Goal: Navigation & Orientation: Find specific page/section

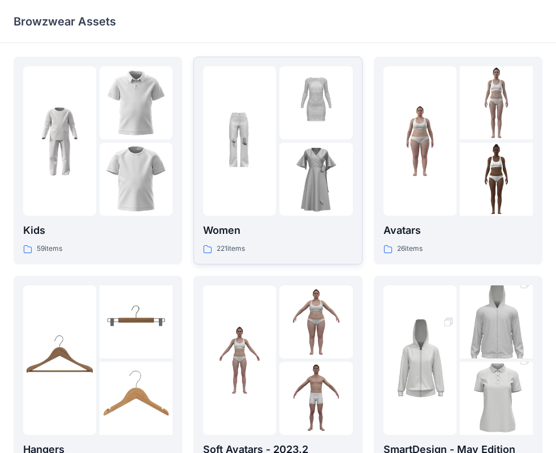
click at [290, 195] on div at bounding box center [316, 179] width 73 height 73
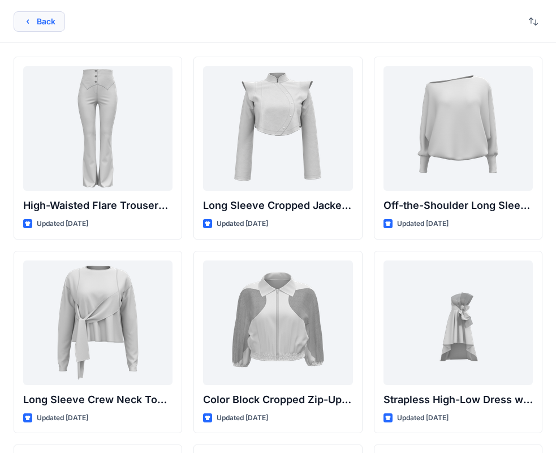
click at [41, 18] on button "Back" at bounding box center [40, 21] width 52 height 20
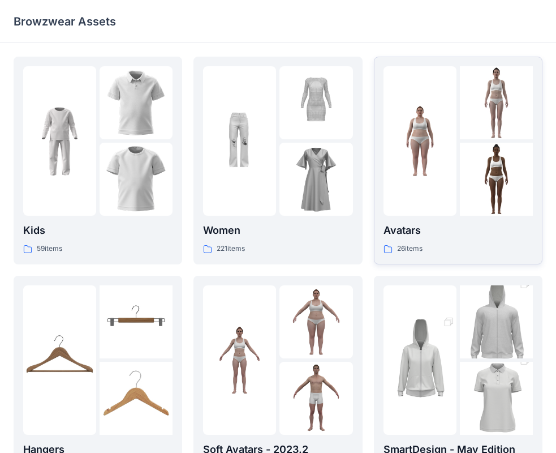
click at [461, 235] on p "Avatars" at bounding box center [458, 230] width 149 height 16
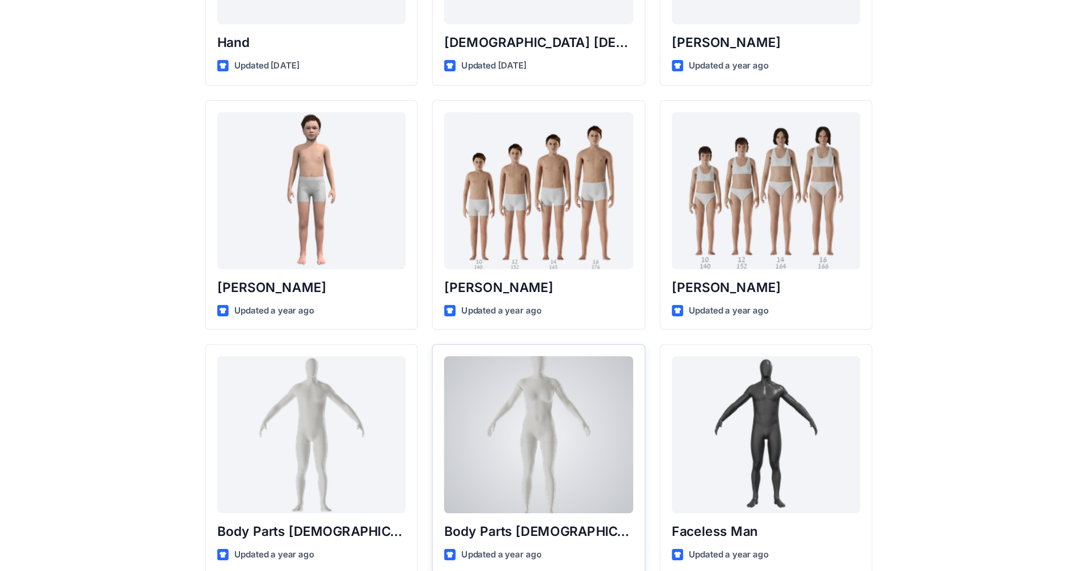
scroll to position [57, 0]
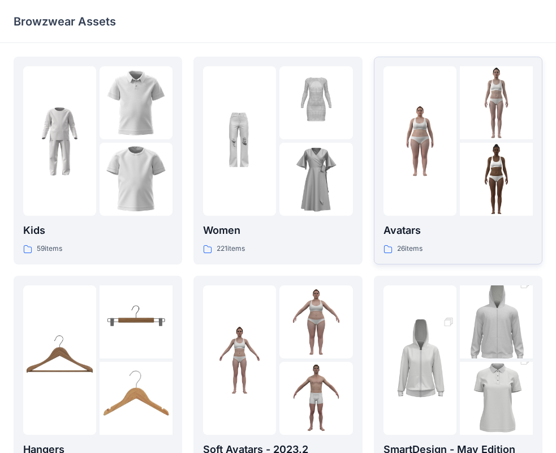
click at [499, 241] on div "Avatars 26 items" at bounding box center [458, 238] width 149 height 32
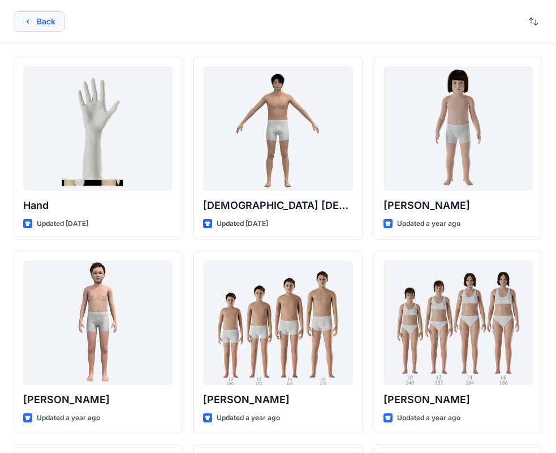
click at [58, 16] on button "Back" at bounding box center [40, 21] width 52 height 20
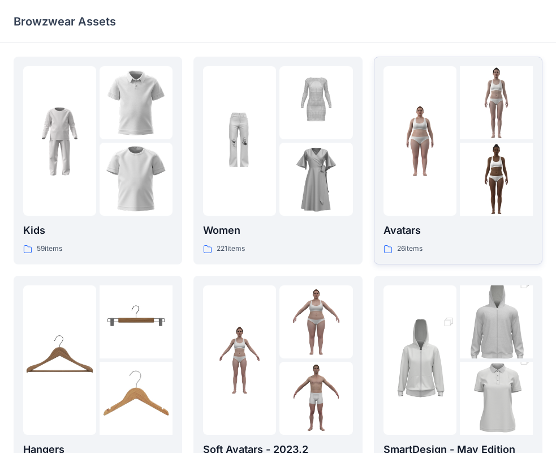
click at [451, 232] on p "Avatars" at bounding box center [458, 230] width 149 height 16
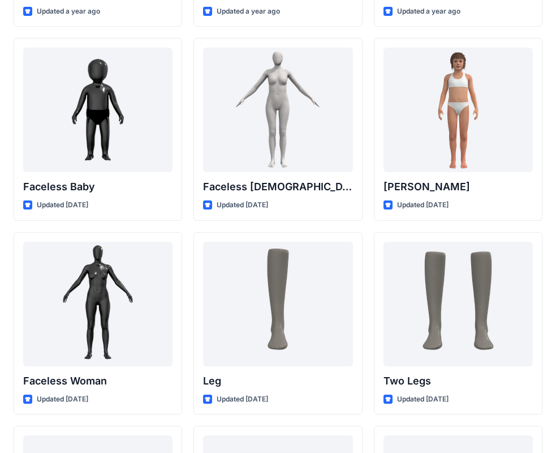
scroll to position [792, 0]
